Goal: Information Seeking & Learning: Learn about a topic

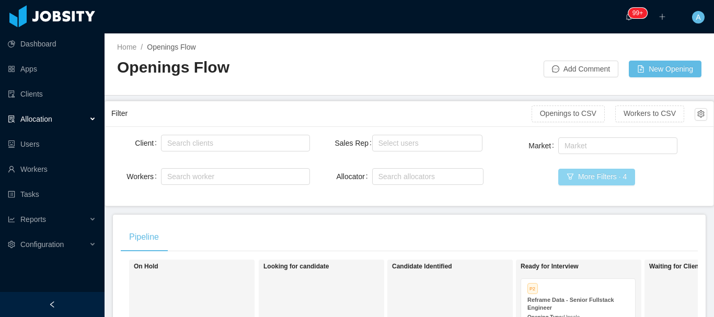
click at [574, 173] on button "More Filters · 4" at bounding box center [596, 177] width 77 height 17
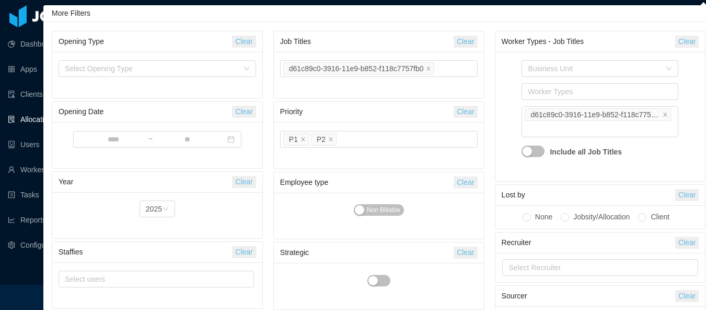
drag, startPoint x: 469, startPoint y: 39, endPoint x: 714, endPoint y: 52, distance: 245.1
click at [469, 38] on button "Clear" at bounding box center [466, 42] width 24 height 12
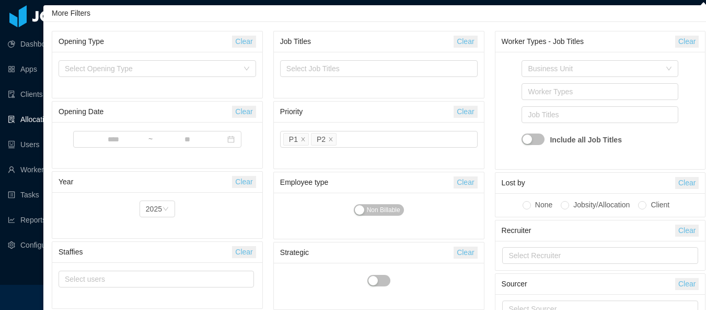
click at [696, 38] on button "Clear" at bounding box center [688, 42] width 24 height 12
click at [467, 49] on div "Clear" at bounding box center [466, 41] width 24 height 20
click at [466, 44] on button "Clear" at bounding box center [466, 42] width 24 height 12
drag, startPoint x: 467, startPoint y: 109, endPoint x: 327, endPoint y: 77, distance: 144.3
click at [467, 110] on button "Clear" at bounding box center [466, 112] width 24 height 12
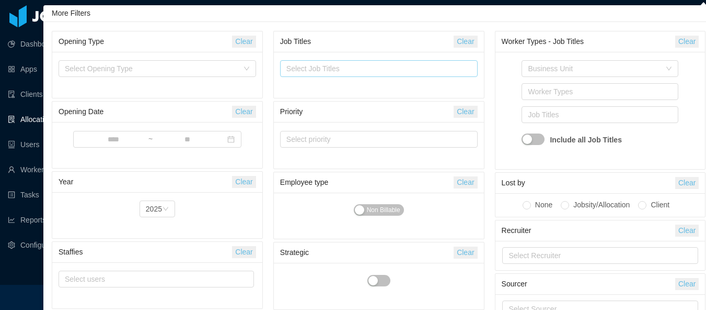
click at [313, 71] on div "Select Job Titles" at bounding box center [377, 68] width 180 height 10
type input "****"
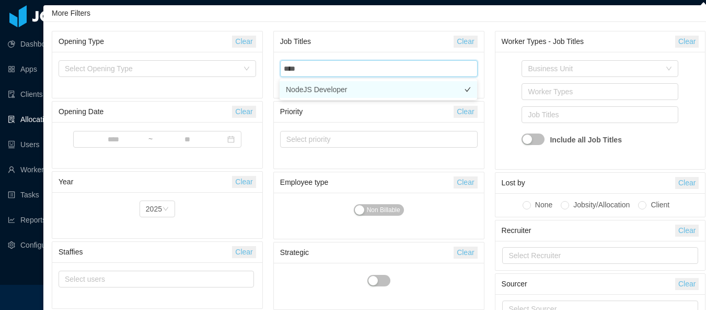
click at [317, 88] on li "NodeJS Developer" at bounding box center [379, 89] width 198 height 17
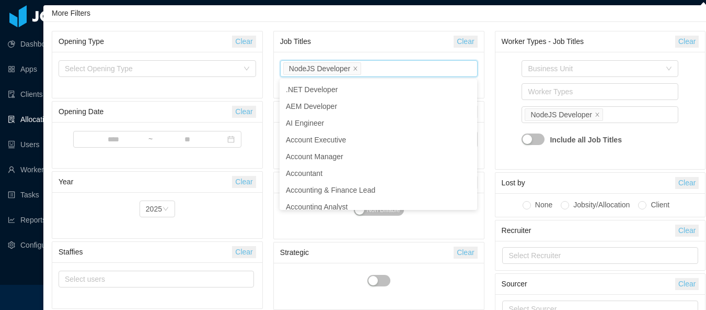
click at [382, 31] on div "Job Titles Clear Select Job Titles NodeJS Developer" at bounding box center [378, 64] width 211 height 67
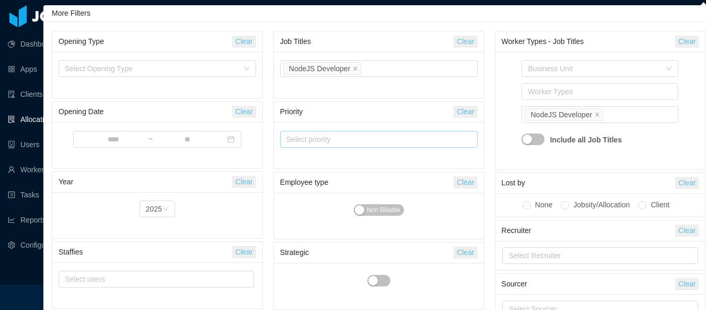
click at [338, 141] on div "Select priority" at bounding box center [375, 139] width 176 height 10
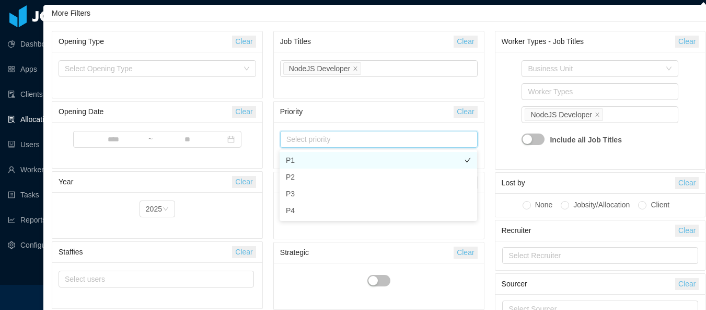
click at [324, 160] on li "P1" at bounding box center [379, 160] width 198 height 17
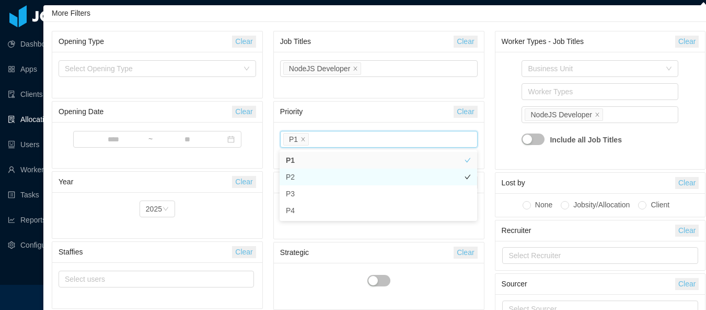
click at [315, 176] on li "P2" at bounding box center [379, 176] width 198 height 17
click at [499, 83] on div "Business Unit Worker Types Job Titles NodeJS Developer Include all Job Titles" at bounding box center [601, 110] width 210 height 117
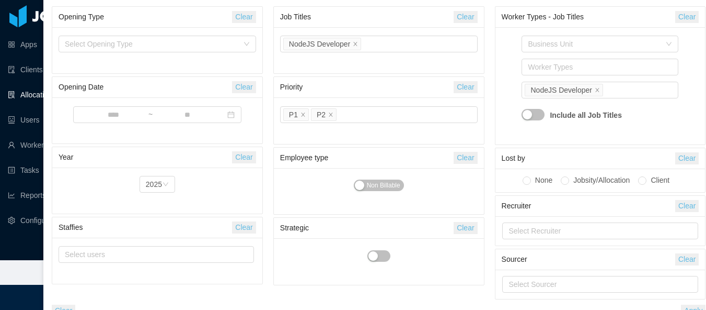
scroll to position [38, 0]
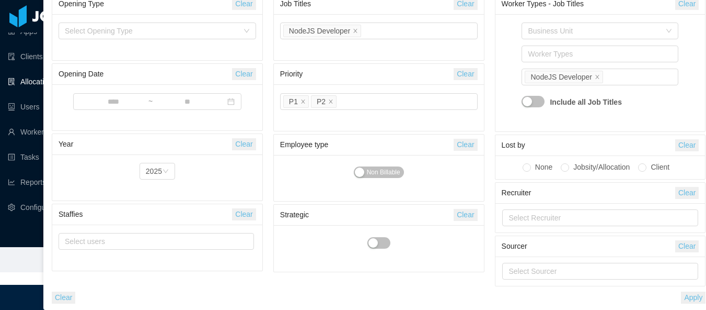
click at [700, 302] on button "Apply" at bounding box center [693, 297] width 25 height 12
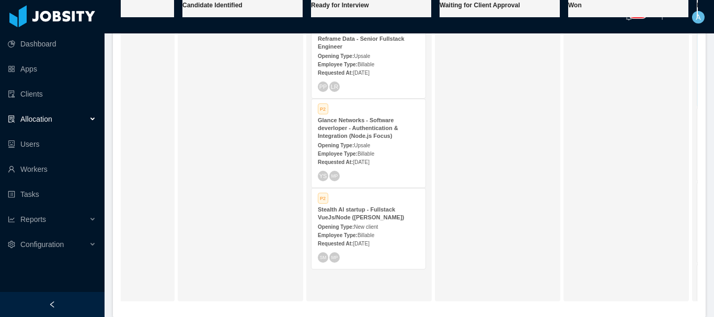
scroll to position [209, 0]
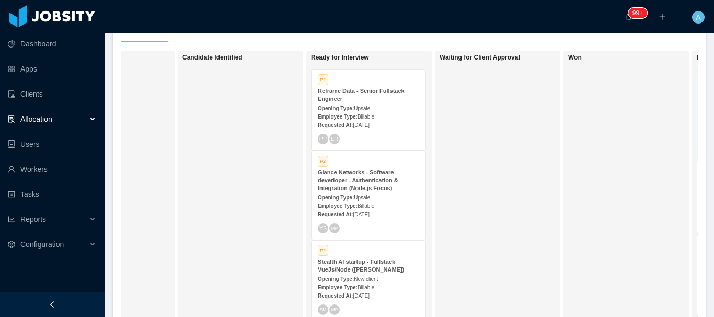
click at [364, 220] on div "P2 Glance Networks - Software deverloper - Authentication & Integration (Node.j…" at bounding box center [369, 196] width 114 height 88
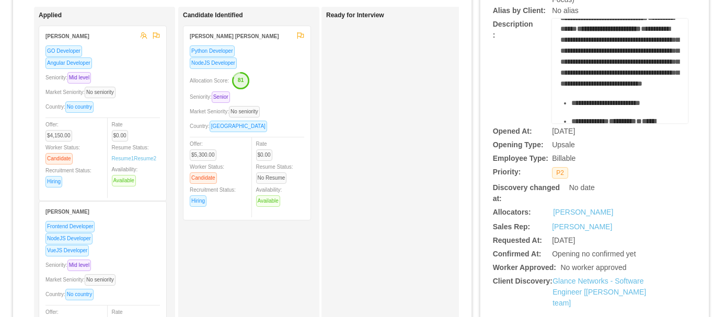
scroll to position [209, 0]
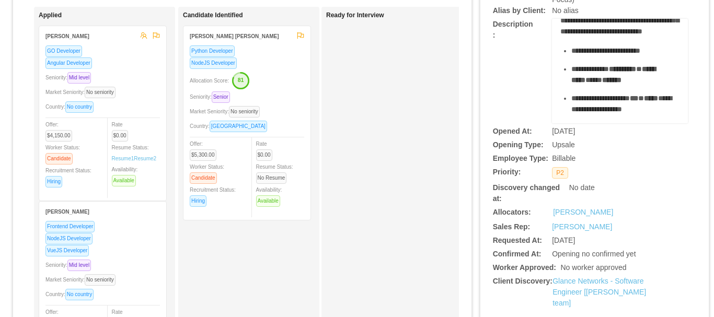
click at [568, 35] on span "**********" at bounding box center [620, 4] width 119 height 62
copy span "*****"
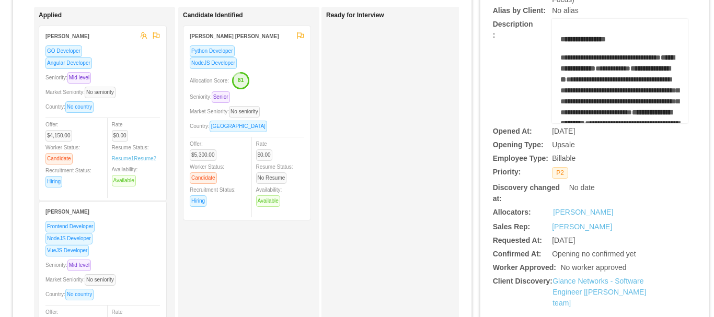
scroll to position [0, 0]
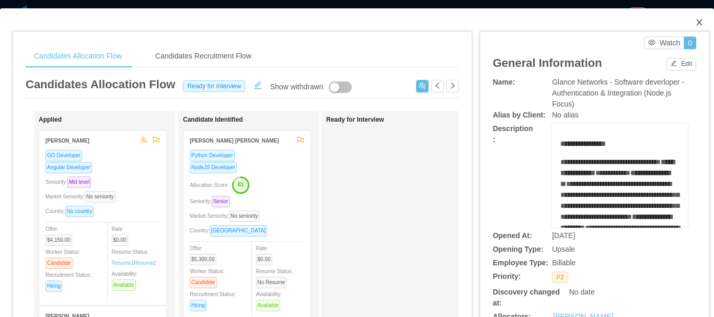
click at [695, 26] on icon "icon: close" at bounding box center [699, 22] width 8 height 8
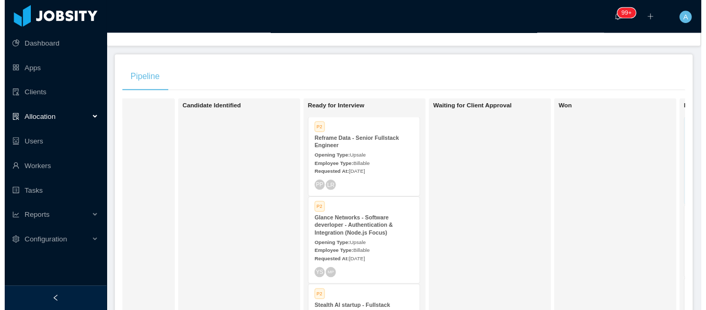
scroll to position [105, 0]
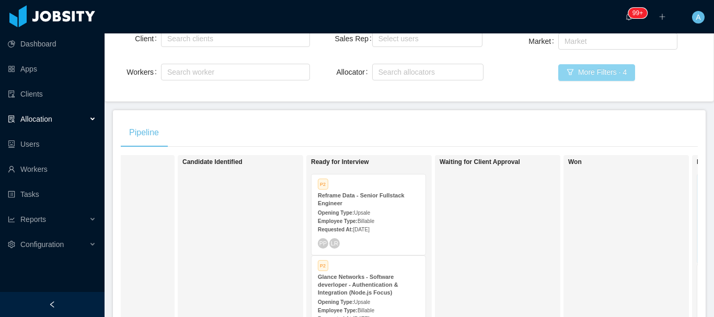
click at [581, 72] on button "More Filters · 4" at bounding box center [596, 72] width 77 height 17
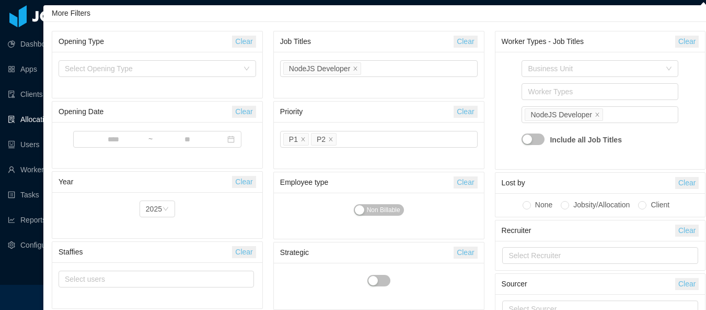
drag, startPoint x: 472, startPoint y: 42, endPoint x: 447, endPoint y: 51, distance: 27.0
click at [472, 42] on button "Clear" at bounding box center [466, 42] width 24 height 12
click at [437, 65] on div "Select Job Titles" at bounding box center [377, 68] width 180 height 10
type input "*****"
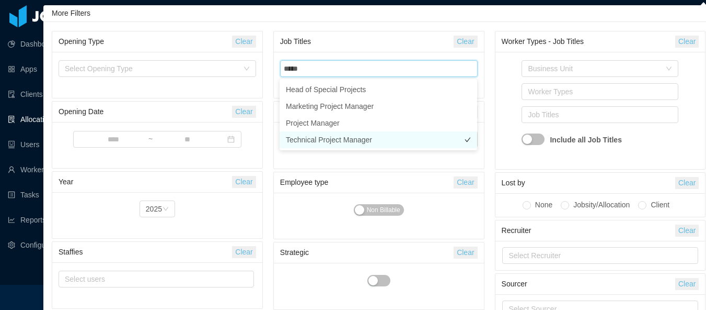
click at [352, 143] on li "Technical Project Manager" at bounding box center [379, 139] width 198 height 17
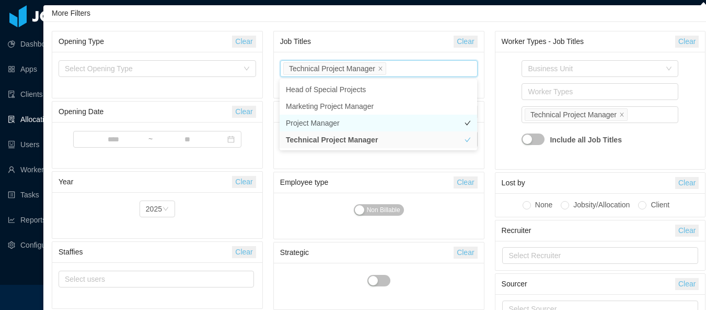
click at [341, 123] on li "Project Manager" at bounding box center [379, 123] width 198 height 17
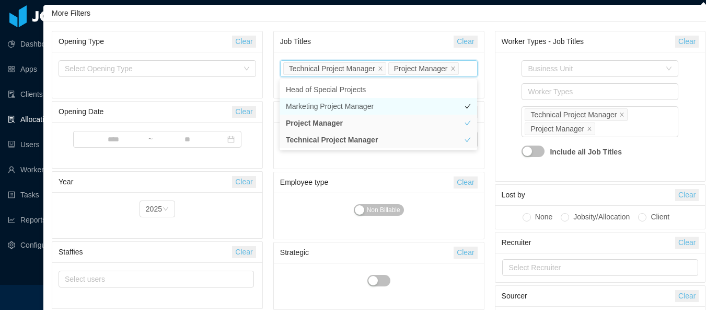
click at [340, 108] on li "Marketing Project Manager" at bounding box center [379, 106] width 198 height 17
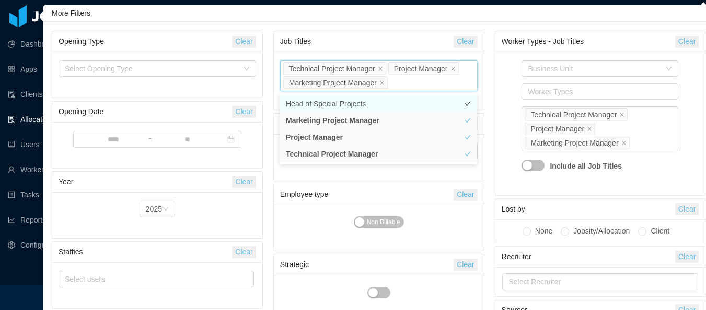
click at [339, 102] on li "Head of Special Projects" at bounding box center [379, 103] width 198 height 17
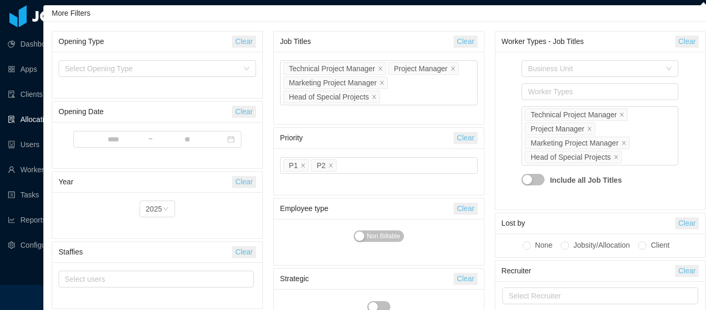
click at [501, 148] on div "Business Unit Worker Types Job Titles Technical Project Manager Project Manager…" at bounding box center [601, 130] width 210 height 157
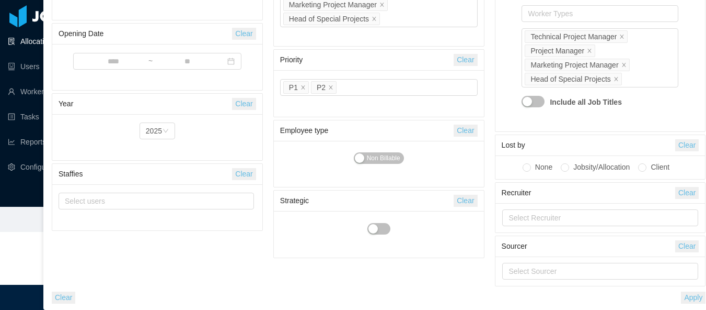
click at [701, 293] on button "Apply" at bounding box center [693, 297] width 25 height 12
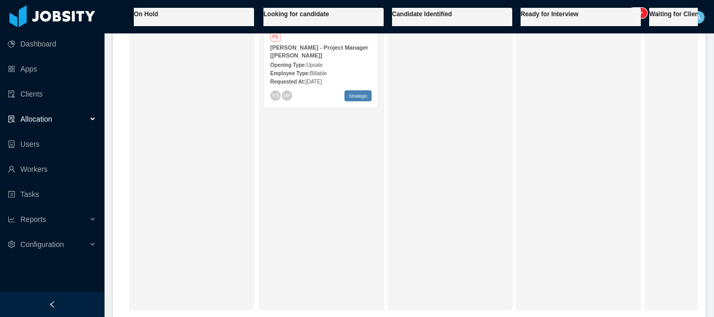
scroll to position [157, 0]
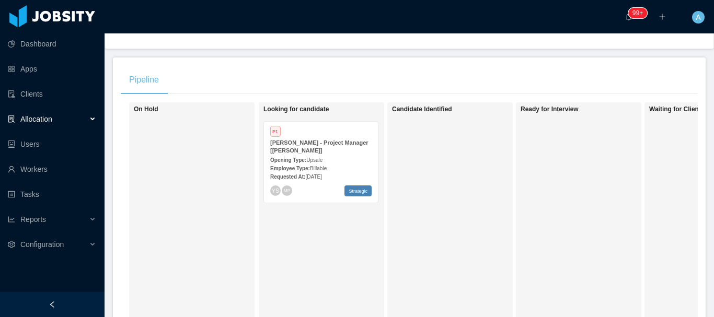
click at [298, 166] on strong "Employee Type:" at bounding box center [290, 169] width 40 height 6
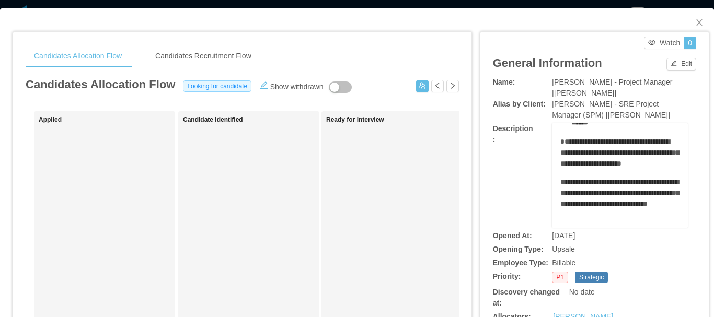
scroll to position [356, 0]
